Goal: Task Accomplishment & Management: Use online tool/utility

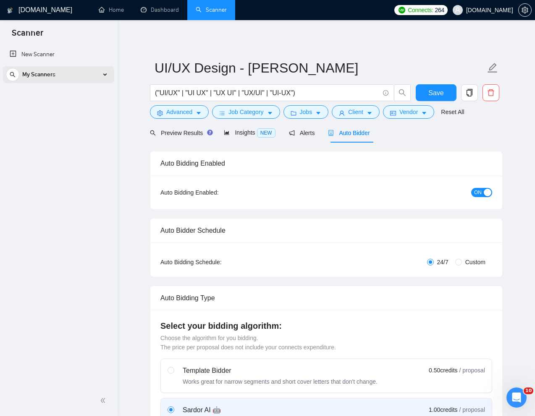
click at [87, 76] on div "My Scanners" at bounding box center [58, 74] width 105 height 17
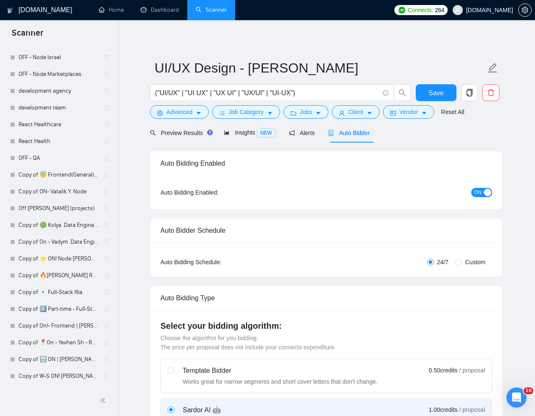
scroll to position [1480, 0]
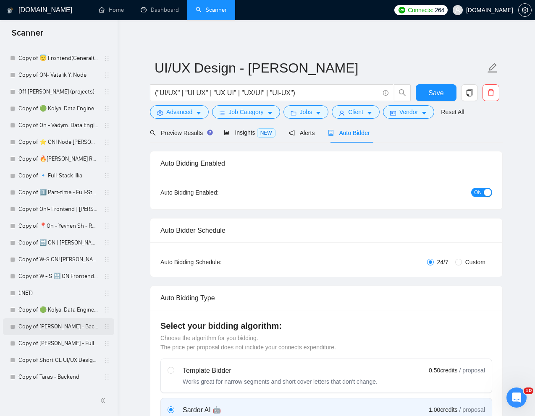
click at [42, 330] on link "Copy of [PERSON_NAME] - Backend" at bounding box center [58, 326] width 80 height 17
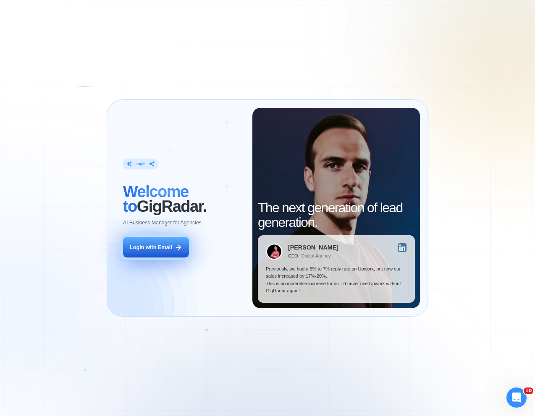
click at [141, 251] on div "Login with Email" at bounding box center [151, 248] width 42 height 8
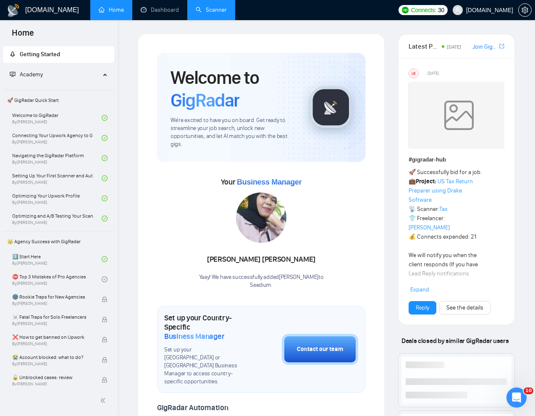
click at [207, 13] on link "Scanner" at bounding box center [211, 9] width 31 height 7
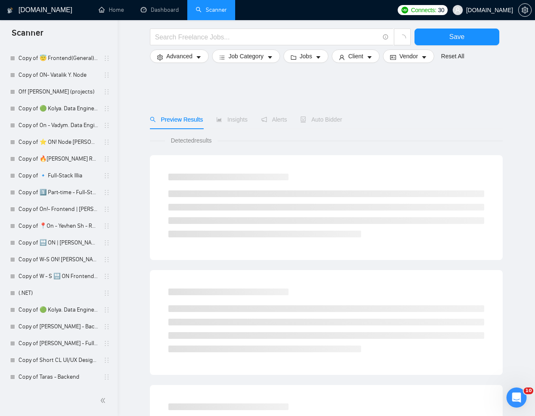
scroll to position [368, 0]
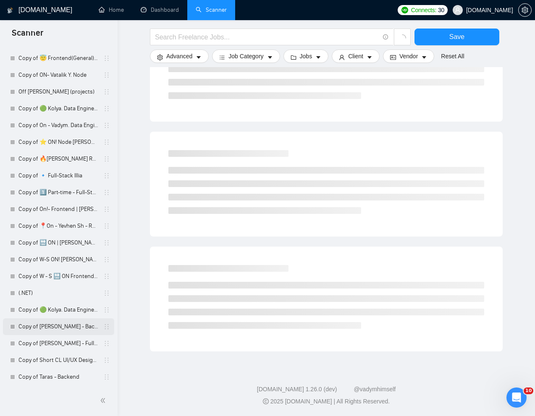
click at [29, 330] on link "Copy of [PERSON_NAME] - Backend" at bounding box center [58, 326] width 80 height 17
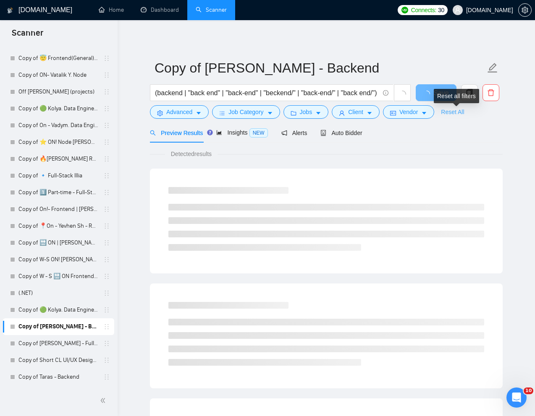
click at [462, 113] on link "Reset All" at bounding box center [452, 111] width 23 height 9
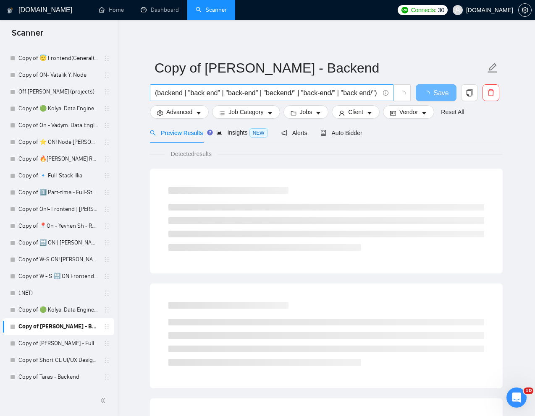
click at [315, 90] on input "(backend | "back end" | "back-end" | "beckend/" | "back-end/" | "back end/") (n…" at bounding box center [267, 93] width 224 height 10
paste input "024782"
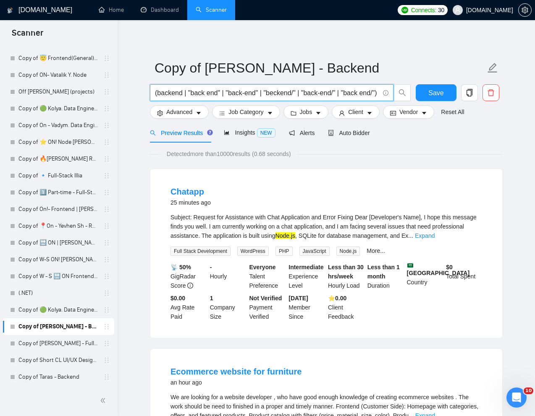
paste input "Senior Fullstack Engineer for PWA Rebuild on AWS"
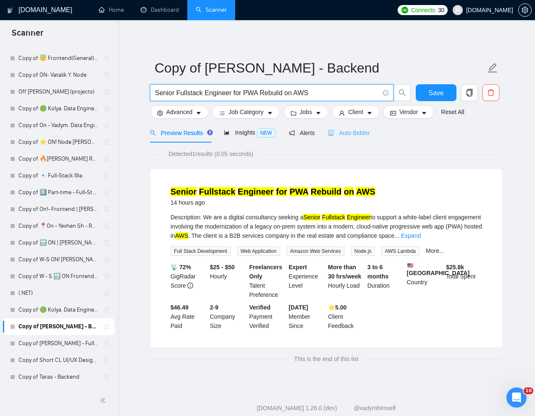
type input "Senior Fullstack Engineer for PWA Rebuild on AWS"
click at [351, 135] on span "Auto Bidder" at bounding box center [349, 133] width 42 height 7
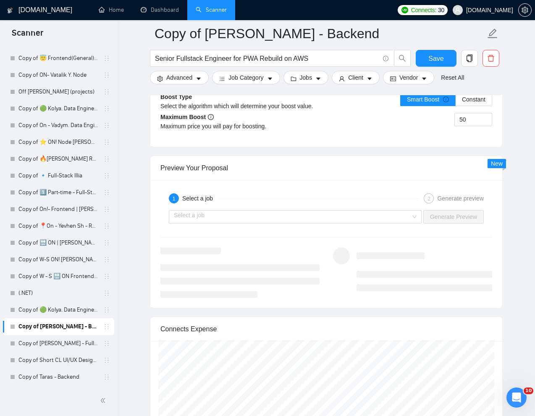
scroll to position [1596, 0]
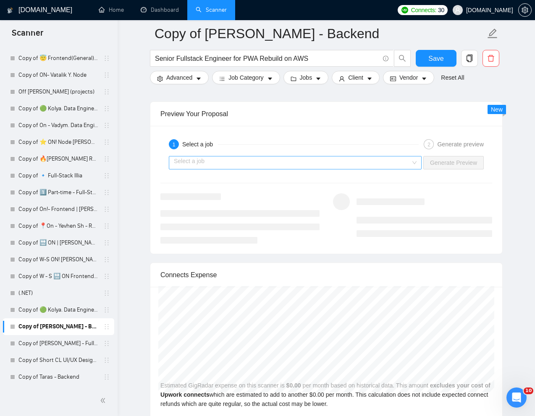
click at [397, 163] on input "search" at bounding box center [292, 163] width 237 height 13
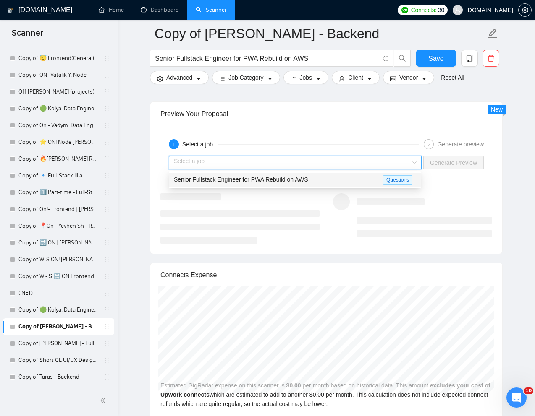
click at [316, 183] on div "Senior Fullstack Engineer for PWA Rebuild on AWS" at bounding box center [278, 180] width 209 height 10
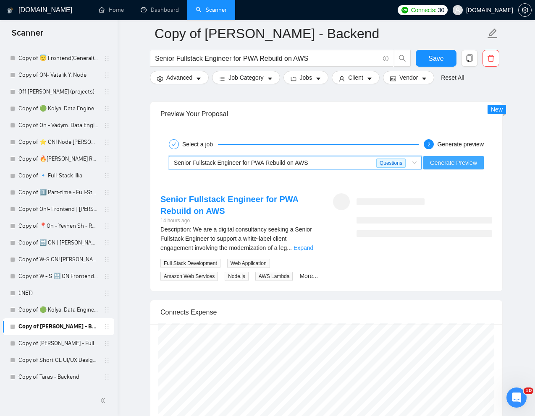
click at [448, 162] on span "Generate Preview" at bounding box center [453, 162] width 47 height 9
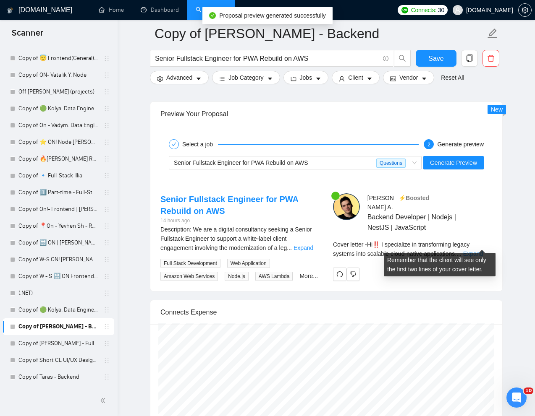
click at [480, 251] on link "Expand" at bounding box center [473, 254] width 20 height 7
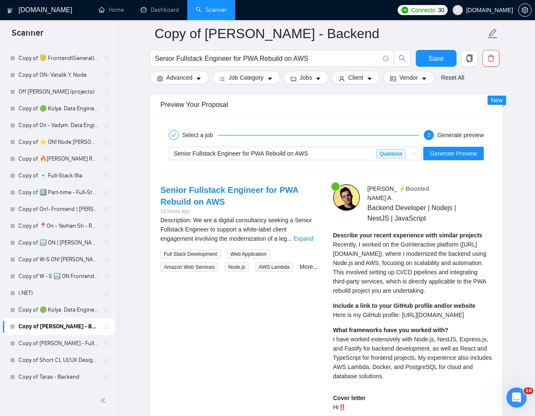
scroll to position [1605, 0]
drag, startPoint x: 493, startPoint y: 324, endPoint x: 332, endPoint y: 323, distance: 160.3
click at [332, 323] on div "[PERSON_NAME] ⚡️Boosted Backend Developer | Nodejs | NestJS | JavaScript Descri…" at bounding box center [412, 392] width 172 height 416
copy span "Here is my GitHub profile: [URL][DOMAIN_NAME]"
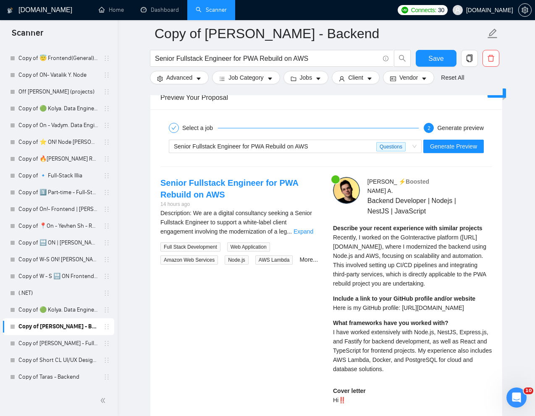
scroll to position [1615, 0]
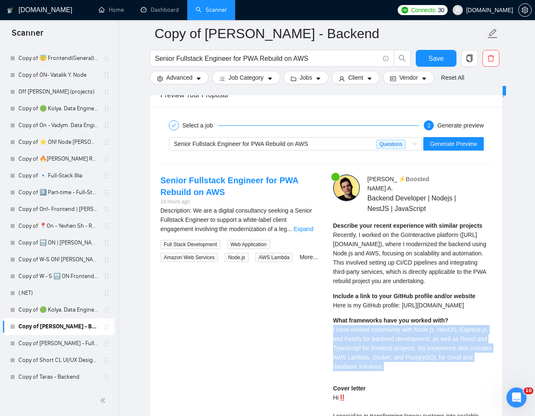
drag, startPoint x: 329, startPoint y: 338, endPoint x: 462, endPoint y: 373, distance: 138.5
click at [462, 373] on div "[PERSON_NAME] ⚡️Boosted Backend Developer | Nodejs | NestJS | JavaScript Descri…" at bounding box center [412, 383] width 172 height 416
copy span "I have worked extensively with Node.js, NestJS, Express.js, and Fastify for bac…"
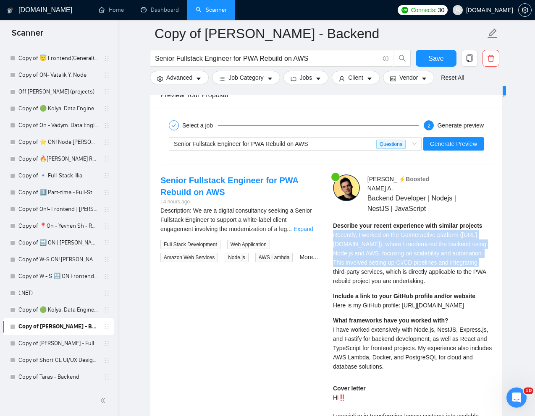
drag, startPoint x: 331, startPoint y: 227, endPoint x: 406, endPoint y: 262, distance: 82.0
click at [406, 262] on div "[PERSON_NAME] ⚡️Boosted Backend Developer | Nodejs | NestJS | JavaScript Descri…" at bounding box center [412, 383] width 172 height 416
copy span "Recently, I worked on the GoInteractive platform ([URL][DOMAIN_NAME]), where I …"
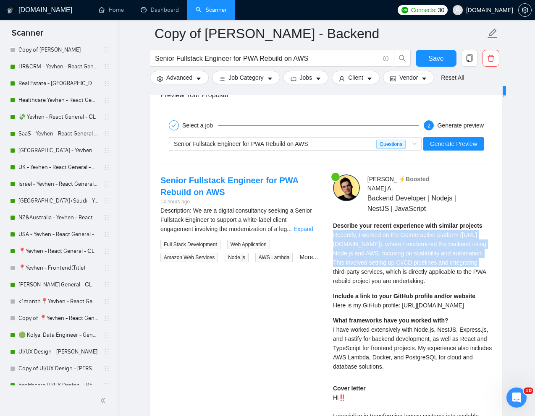
scroll to position [196, 0]
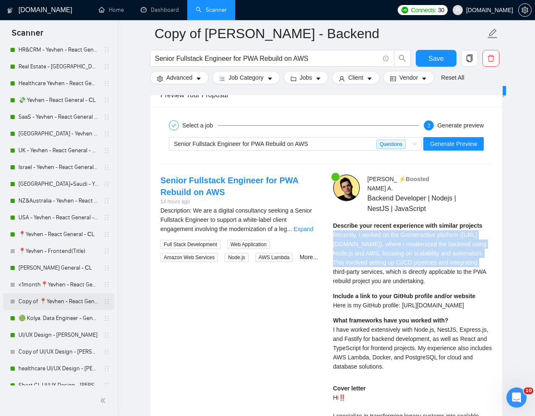
click at [52, 299] on link "Copy of 📍Yevhen - React General - СL" at bounding box center [58, 301] width 80 height 17
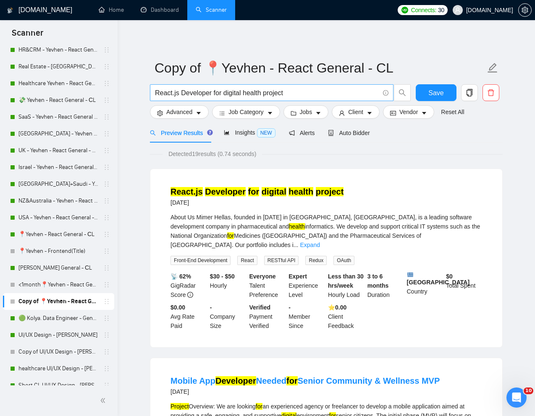
click at [326, 96] on input "React.js Developer for digital health project" at bounding box center [267, 93] width 224 height 10
paste input "Senior Fullstack Engineer for PWA Rebuild on AWS"
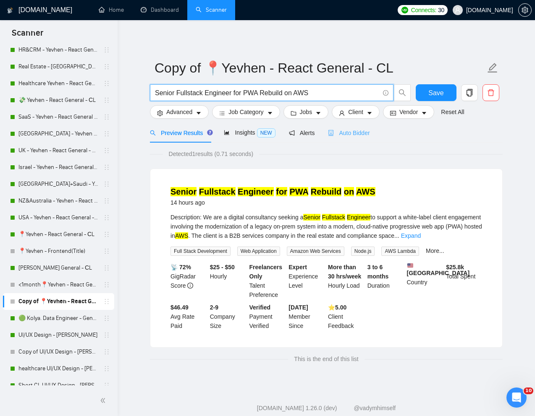
type input "Senior Fullstack Engineer for PWA Rebuild on AWS"
click at [368, 132] on span "Auto Bidder" at bounding box center [349, 133] width 42 height 7
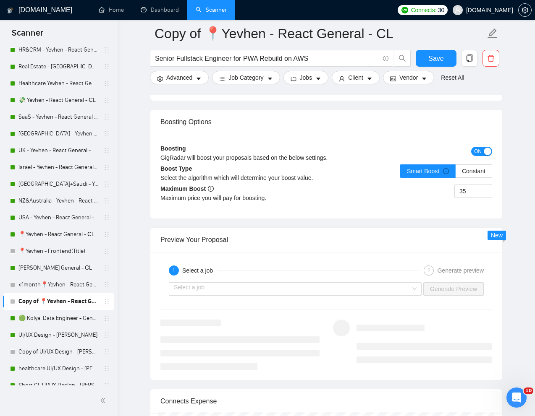
scroll to position [1518, 0]
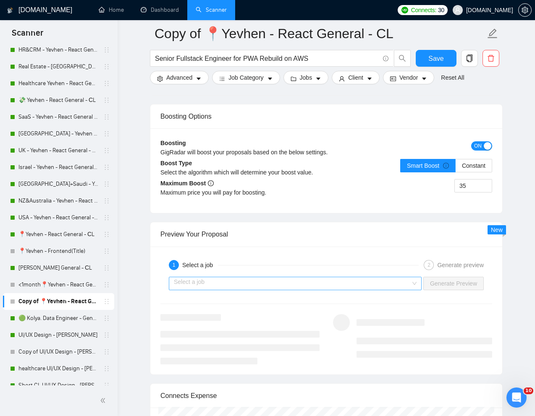
click at [369, 290] on input "search" at bounding box center [292, 283] width 237 height 13
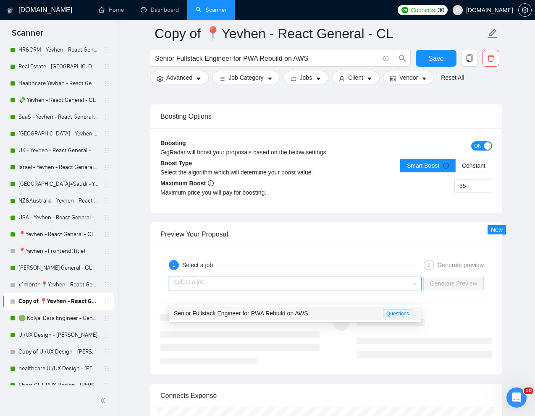
click at [295, 315] on span "Senior Fullstack Engineer for PWA Rebuild on AWS" at bounding box center [241, 313] width 134 height 7
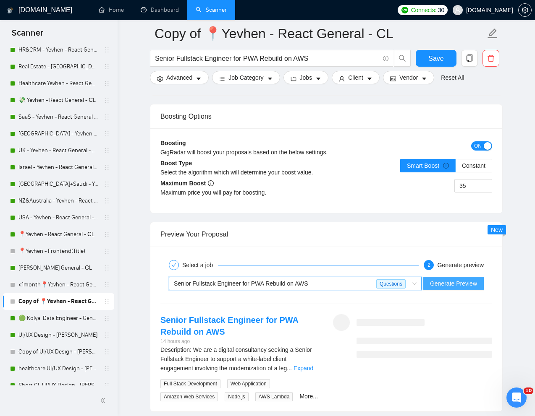
click at [445, 288] on span "Generate Preview" at bounding box center [453, 283] width 47 height 9
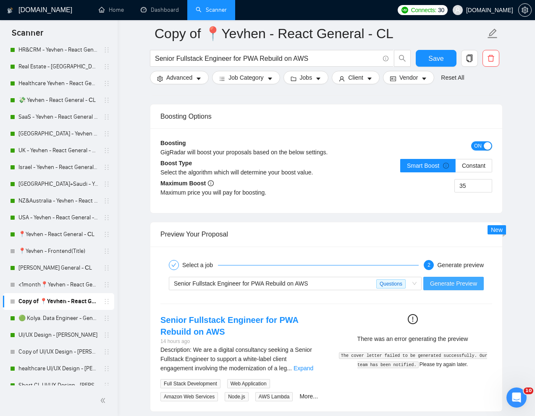
click at [459, 288] on span "Generate Preview" at bounding box center [453, 283] width 47 height 9
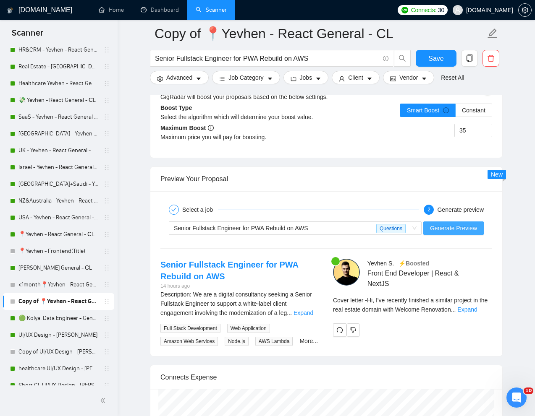
scroll to position [1602, 0]
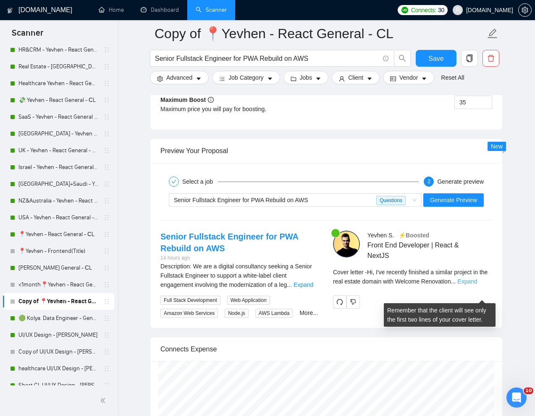
click at [477, 285] on link "Expand" at bounding box center [467, 281] width 20 height 7
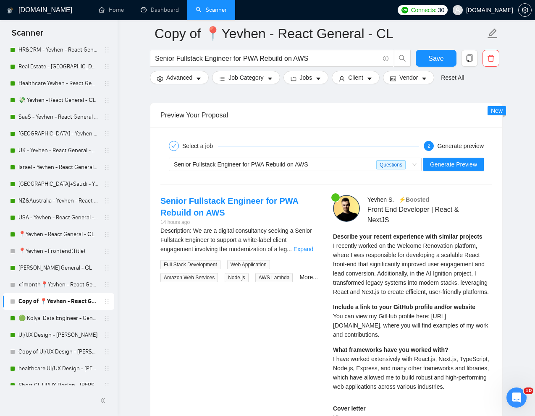
scroll to position [1651, 0]
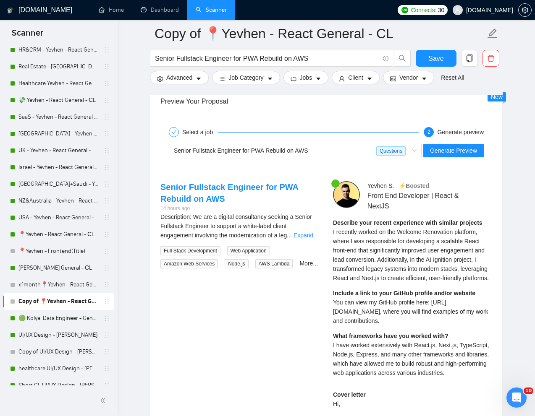
drag, startPoint x: 331, startPoint y: 324, endPoint x: 410, endPoint y: 342, distance: 81.2
click at [410, 342] on div "[PERSON_NAME] ⚡️Boosted Front End Developer | React & NextJS Describe your rece…" at bounding box center [412, 407] width 172 height 453
copy span "You can view my GitHub profile here: [URL][DOMAIN_NAME], where you will find ex…"
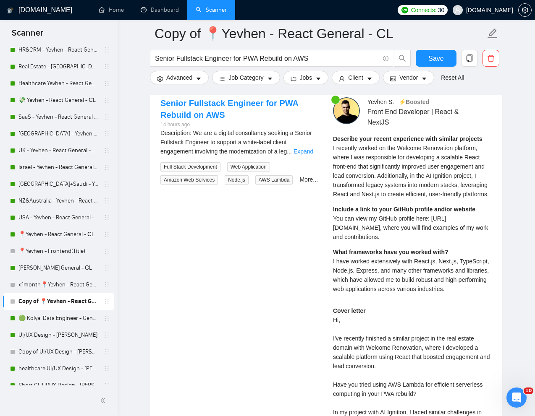
scroll to position [1737, 0]
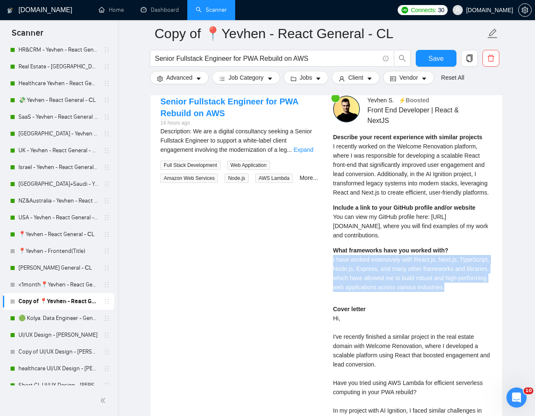
drag, startPoint x: 333, startPoint y: 282, endPoint x: 369, endPoint y: 315, distance: 48.7
click at [369, 292] on div "What frameworks have you worked with? I have worked extensively with React.js, …" at bounding box center [412, 269] width 159 height 46
copy span "I have worked extensively with React.js, Next.js, TypeScript, Node.js, Express,…"
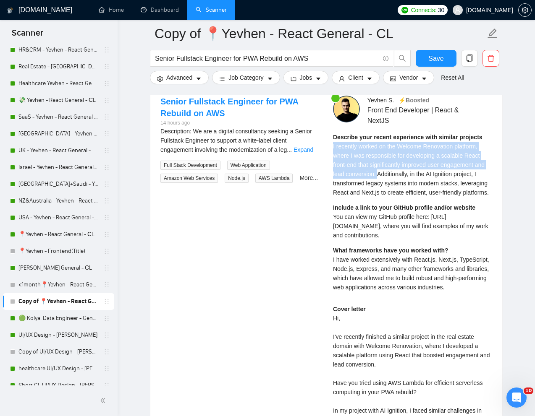
drag, startPoint x: 331, startPoint y: 161, endPoint x: 390, endPoint y: 184, distance: 63.0
click at [390, 184] on div "[PERSON_NAME] ⚡️Boosted Front End Developer | React & NextJS Describe your rece…" at bounding box center [412, 322] width 172 height 453
copy span "I recently worked on the Welcome Renovation platform, where I was responsible f…"
